Goal: Communication & Community: Answer question/provide support

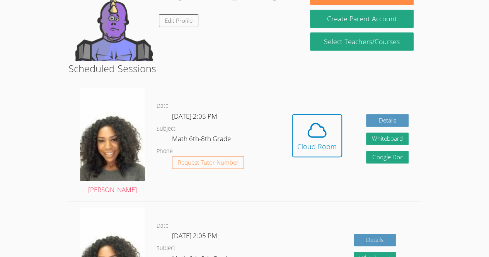
scroll to position [142, 0]
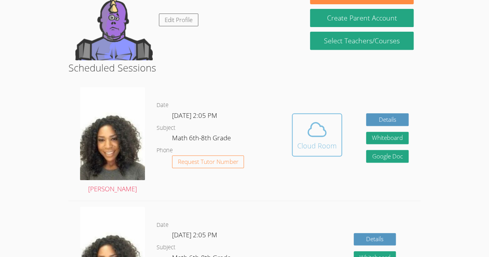
click at [323, 126] on icon at bounding box center [317, 130] width 18 height 14
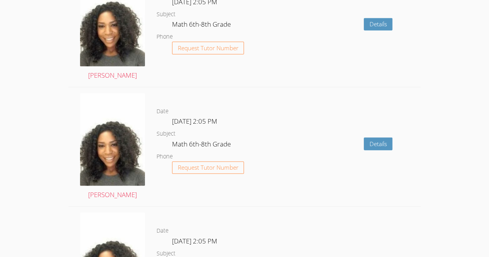
scroll to position [974, 0]
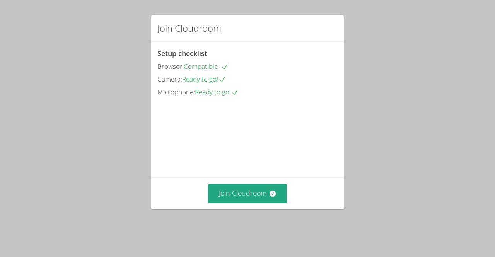
click at [242, 190] on div "Join Cloudroom" at bounding box center [247, 194] width 193 height 32
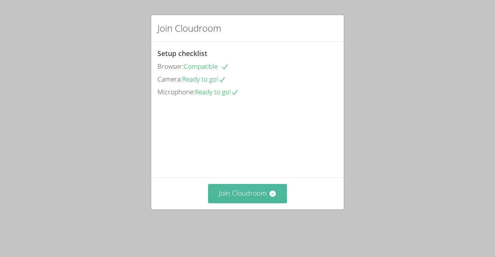
click at [239, 200] on button "Join Cloudroom" at bounding box center [247, 193] width 79 height 19
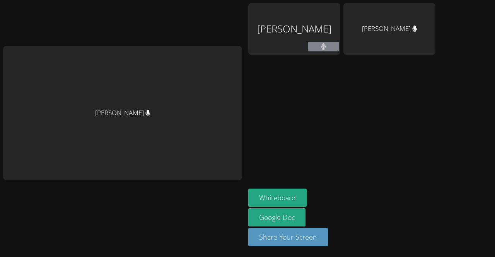
click at [280, 31] on div "Dawenska Titus" at bounding box center [294, 29] width 92 height 52
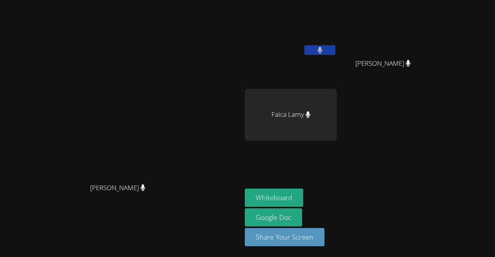
click at [325, 129] on div "Faica Lamy" at bounding box center [291, 115] width 92 height 52
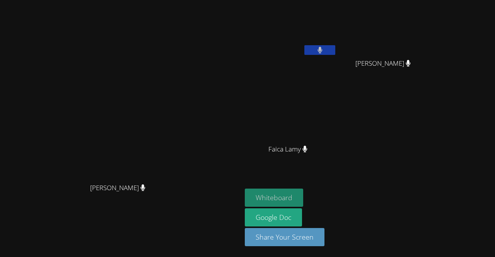
click at [303, 195] on button "Whiteboard" at bounding box center [274, 198] width 58 height 18
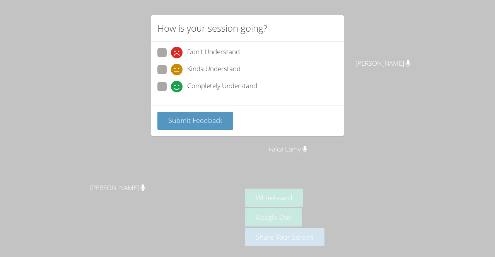
click at [214, 81] on span "Completely Understand" at bounding box center [222, 87] width 70 height 12
click at [178, 82] on input "Completely Understand" at bounding box center [174, 85] width 7 height 7
radio input "true"
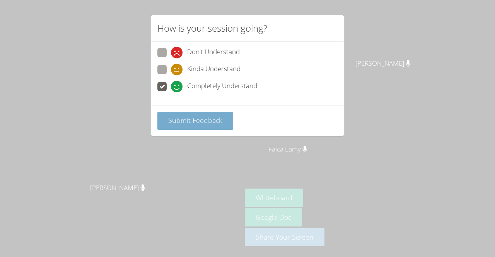
click at [208, 123] on span "Submit Feedback" at bounding box center [195, 120] width 54 height 9
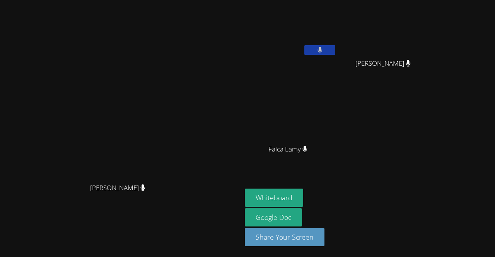
click at [179, 179] on video at bounding box center [121, 113] width 116 height 133
